Goal: Information Seeking & Learning: Learn about a topic

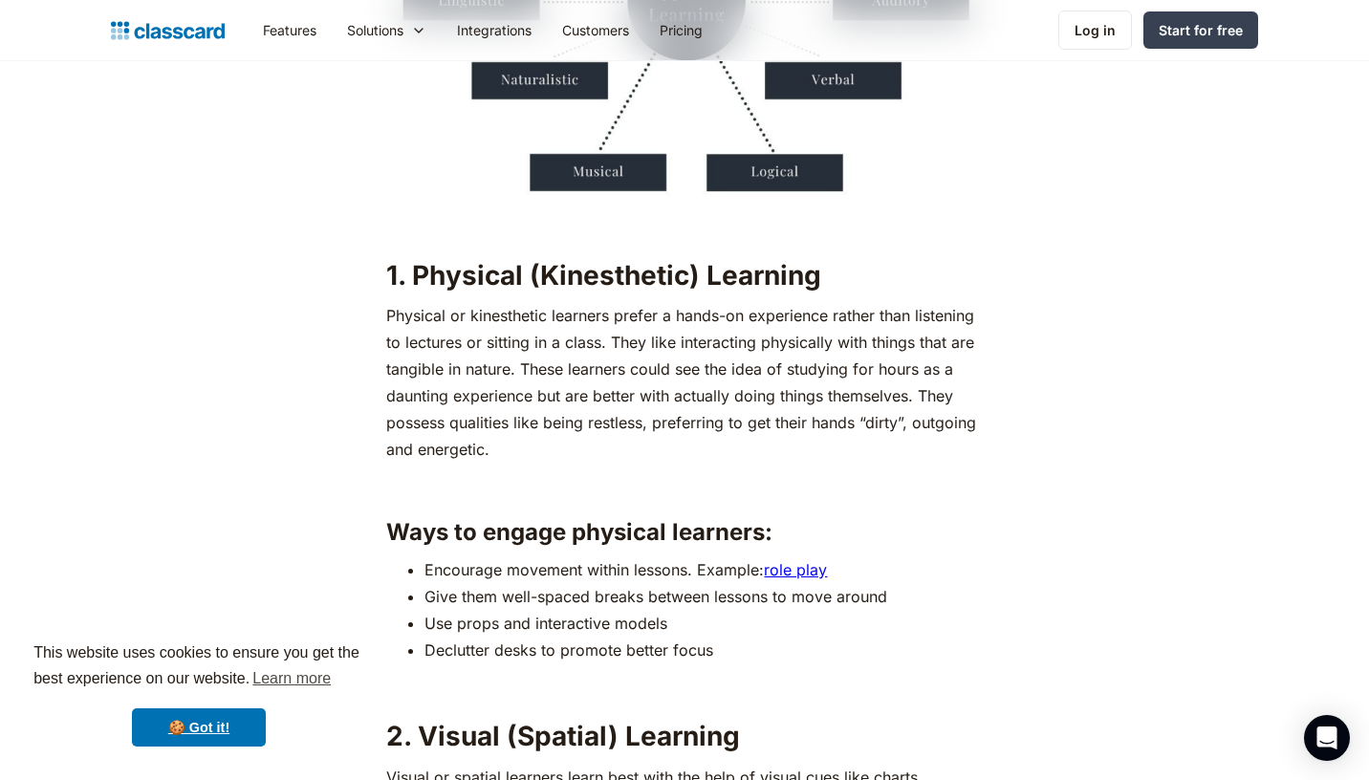
scroll to position [2031, 0]
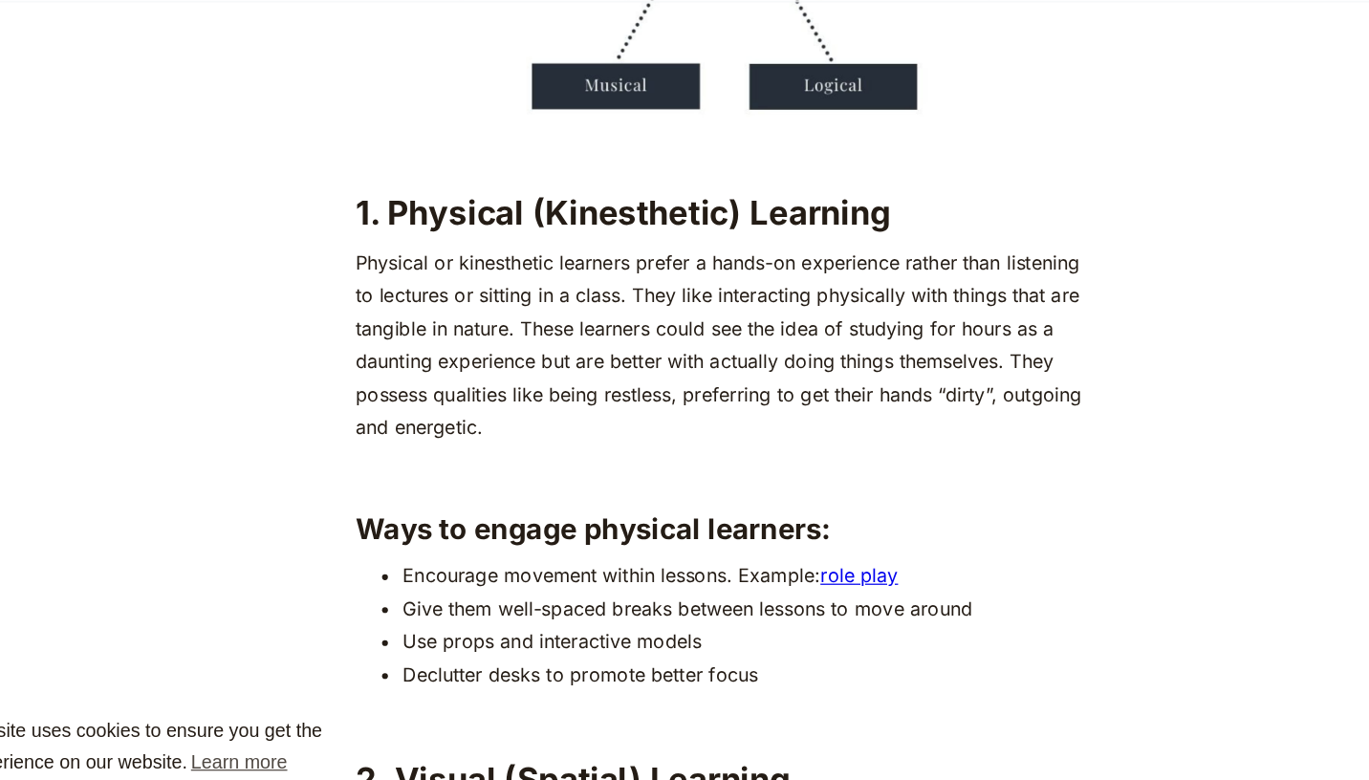
click at [657, 314] on p "Physical or kinesthetic learners prefer a hands-on experience rather than liste…" at bounding box center [684, 339] width 596 height 161
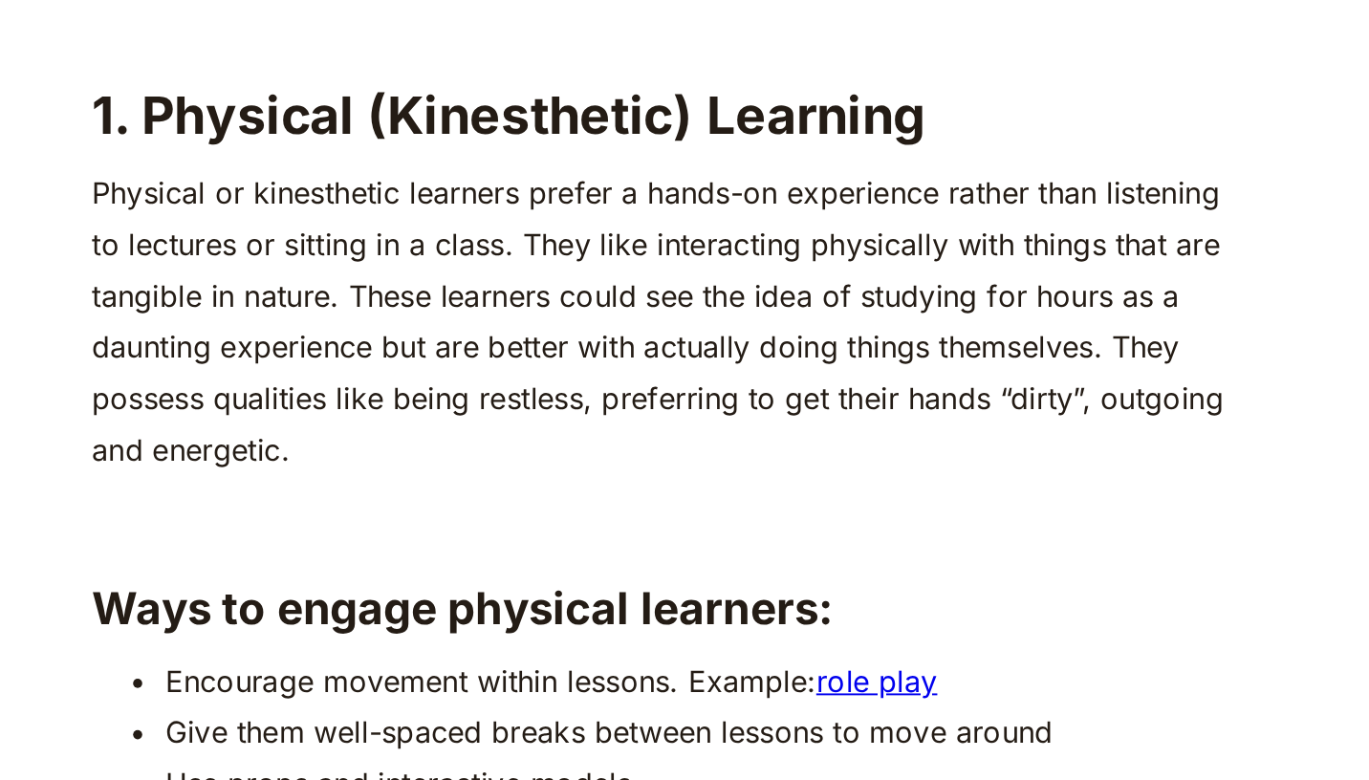
drag, startPoint x: 607, startPoint y: 358, endPoint x: 721, endPoint y: 358, distance: 113.8
click at [721, 358] on p "Physical or kinesthetic learners prefer a hands-on experience rather than liste…" at bounding box center [684, 339] width 596 height 161
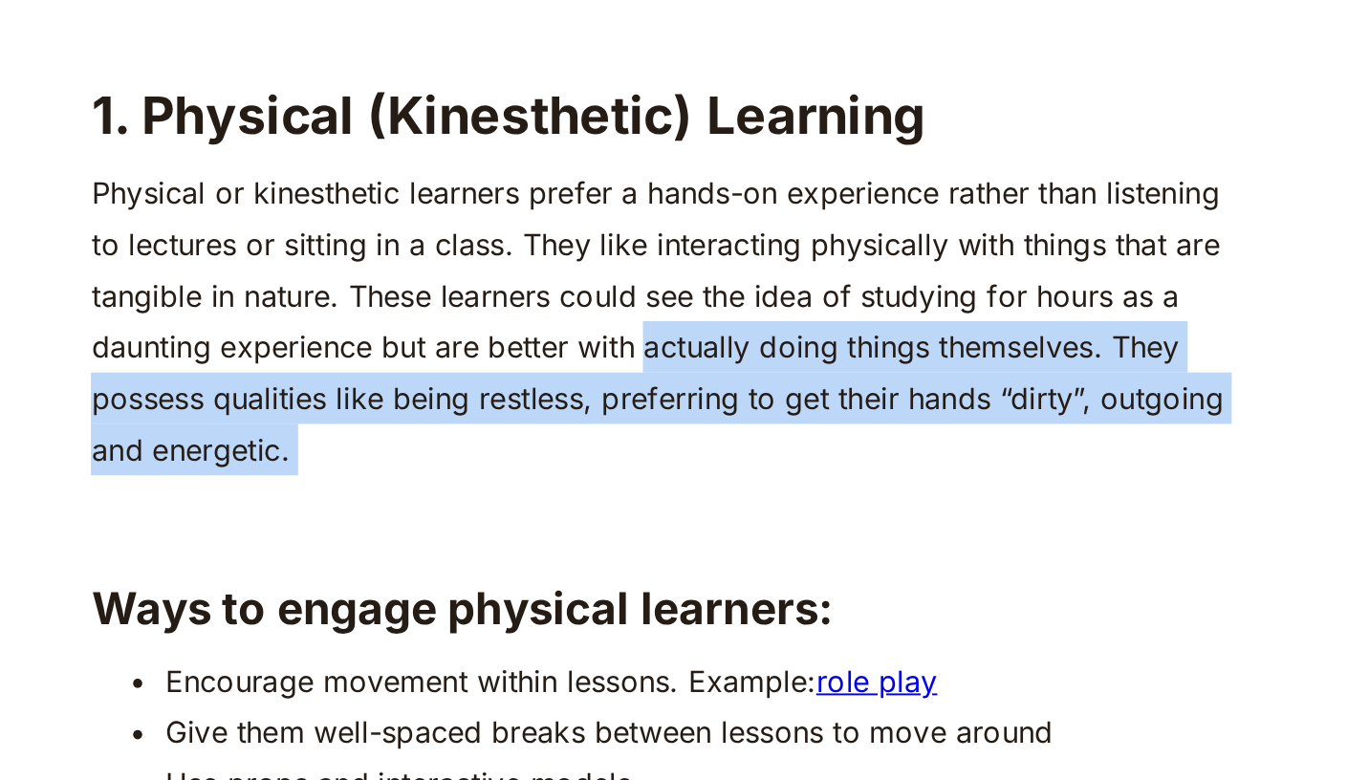
drag, startPoint x: 721, startPoint y: 358, endPoint x: 773, endPoint y: 395, distance: 63.7
click at [773, 395] on p "Physical or kinesthetic learners prefer a hands-on experience rather than liste…" at bounding box center [684, 339] width 596 height 161
click at [754, 405] on p "Physical or kinesthetic learners prefer a hands-on experience rather than liste…" at bounding box center [684, 339] width 596 height 161
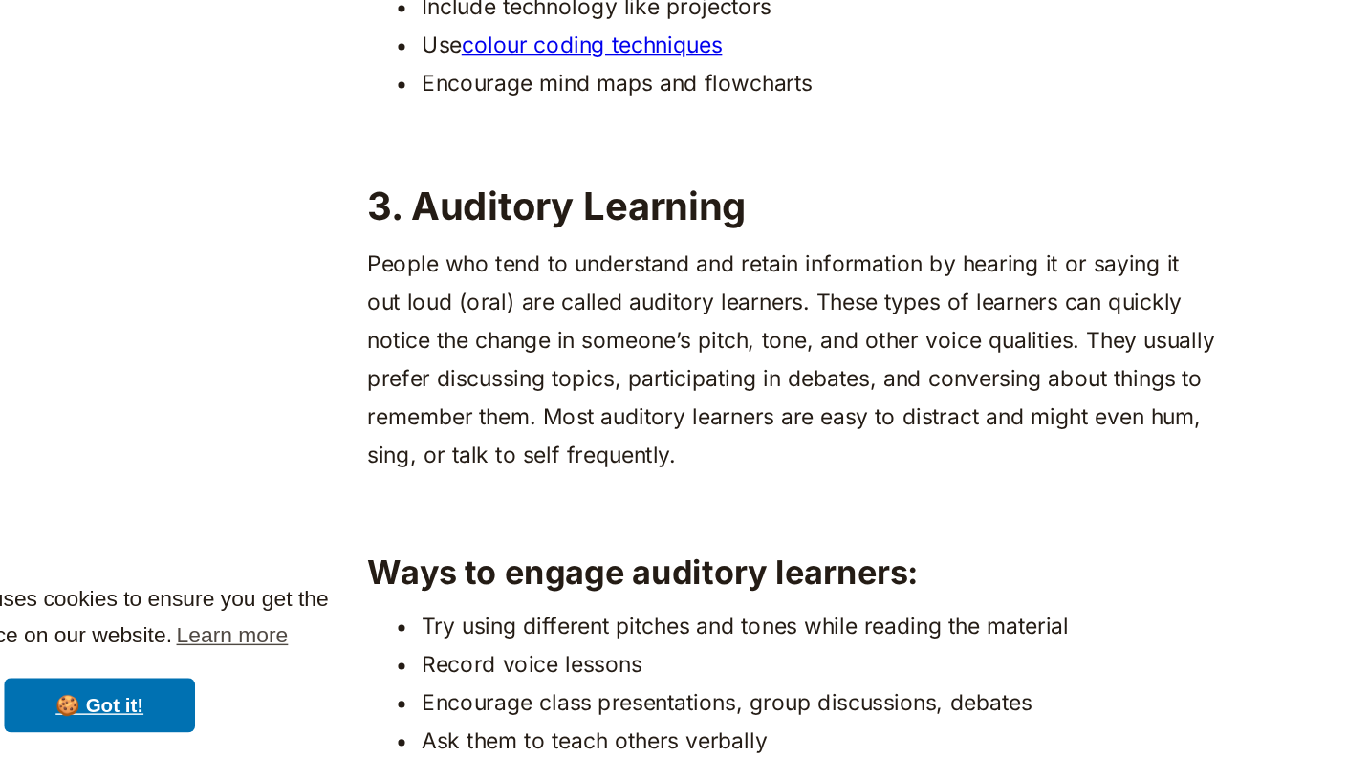
scroll to position [3340, 0]
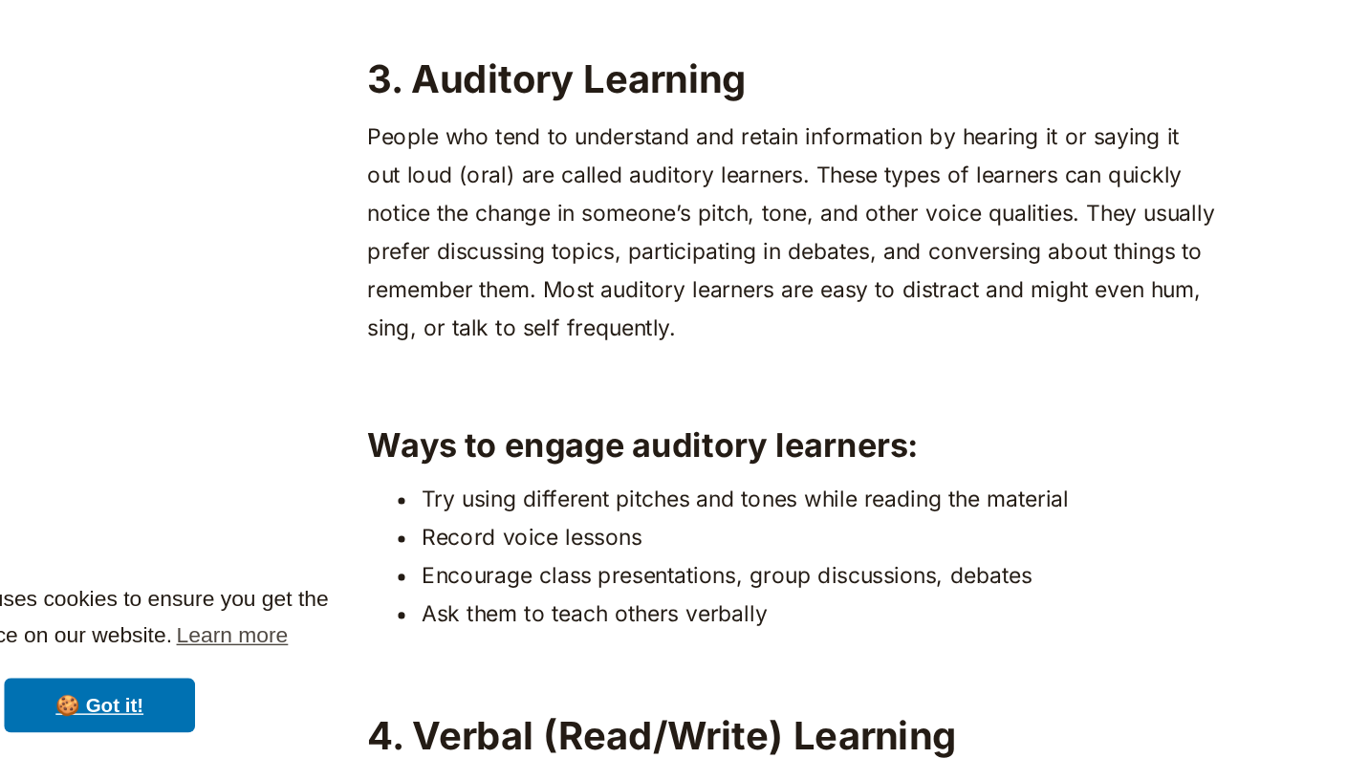
click at [914, 423] on p "People who tend to understand and retain information by hearing it or saying it…" at bounding box center [684, 396] width 596 height 161
